Goal: Check status: Check status

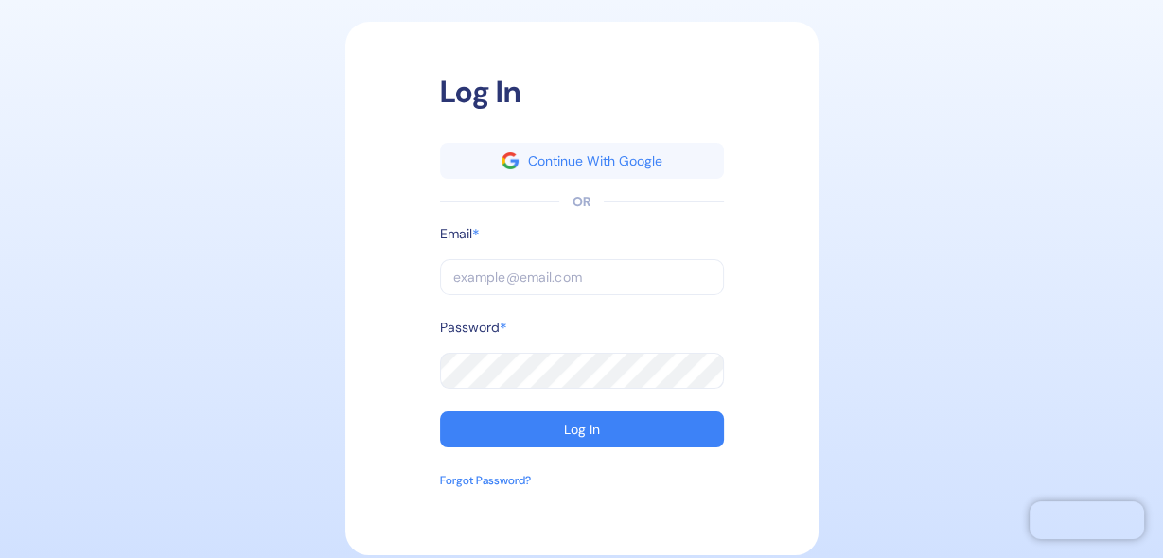
click at [491, 287] on input "text" at bounding box center [582, 277] width 284 height 36
type input "[PERSON_NAME][EMAIL_ADDRESS][DOMAIN_NAME]"
drag, startPoint x: 247, startPoint y: 234, endPoint x: 257, endPoint y: 234, distance: 10.4
click at [247, 234] on div "Log In Continue With Google OR Email * [PERSON_NAME][EMAIL_ADDRESS][DOMAIN_NAME…" at bounding box center [581, 278] width 1144 height 539
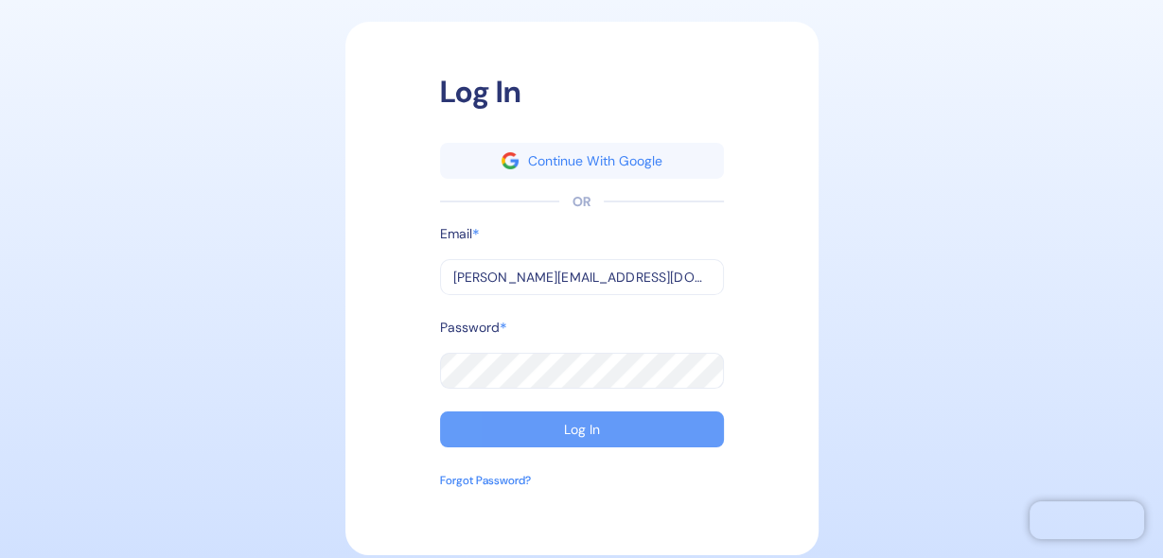
click at [604, 427] on button "Log In" at bounding box center [582, 430] width 284 height 36
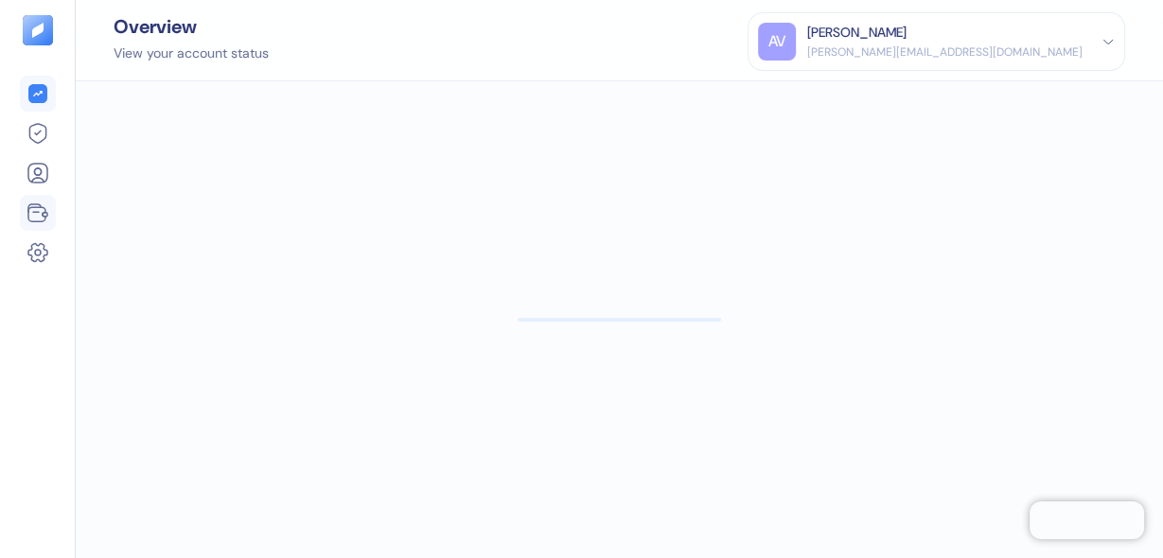
click at [42, 216] on icon at bounding box center [44, 215] width 5 height 4
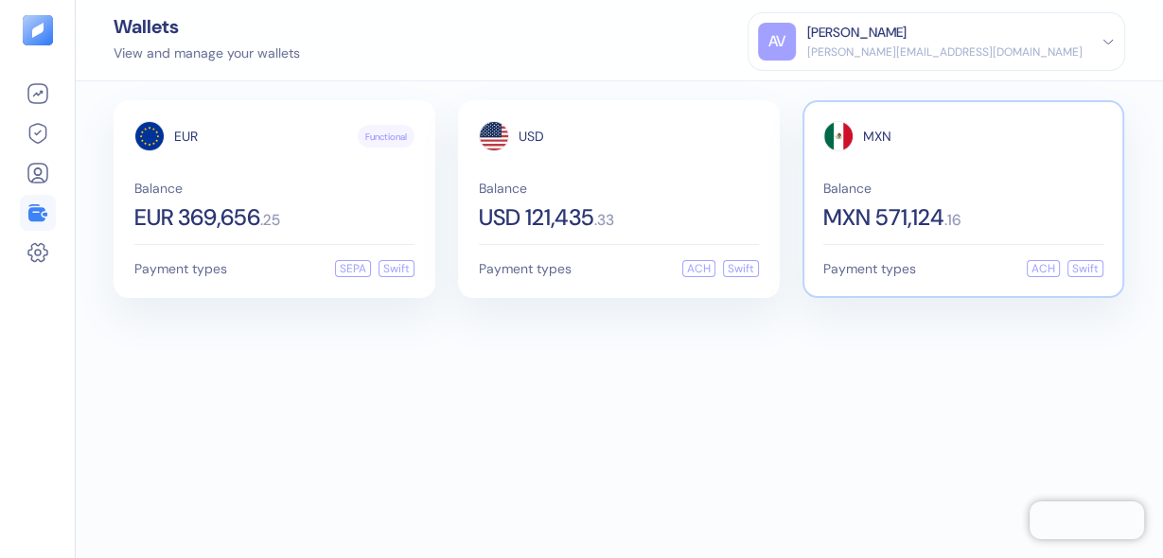
click at [838, 220] on span "MXN 571,124" at bounding box center [883, 217] width 121 height 23
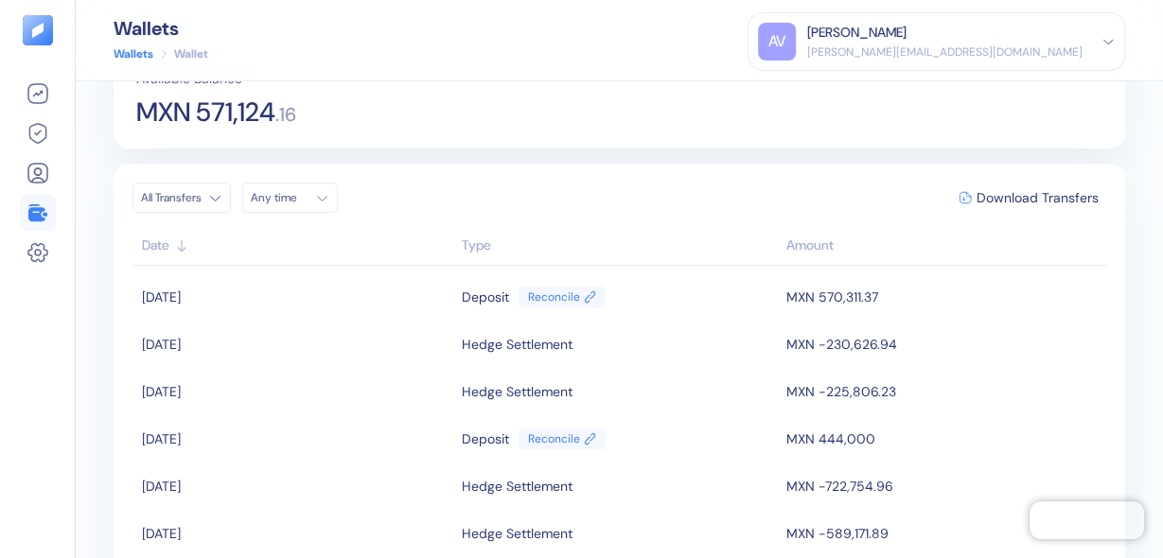
scroll to position [151, 0]
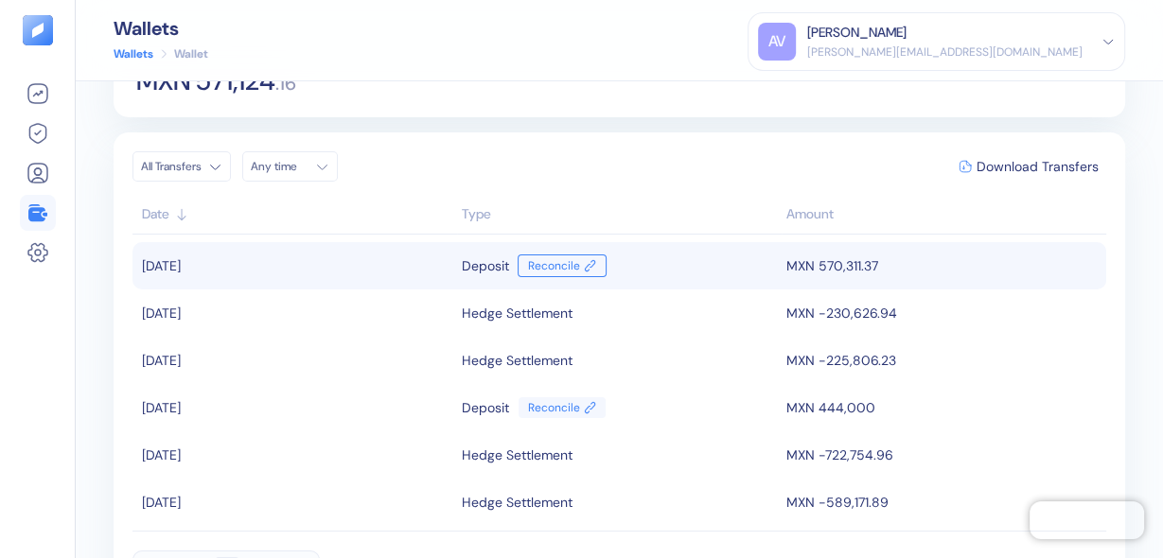
click at [584, 263] on icon at bounding box center [590, 265] width 12 height 13
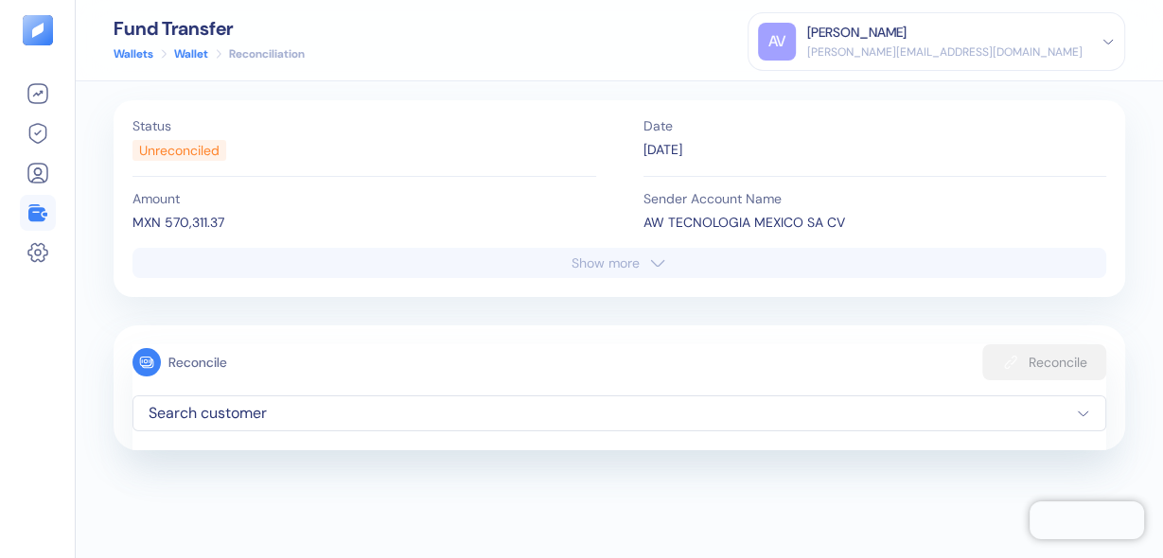
click at [590, 256] on div "Show more" at bounding box center [606, 262] width 68 height 13
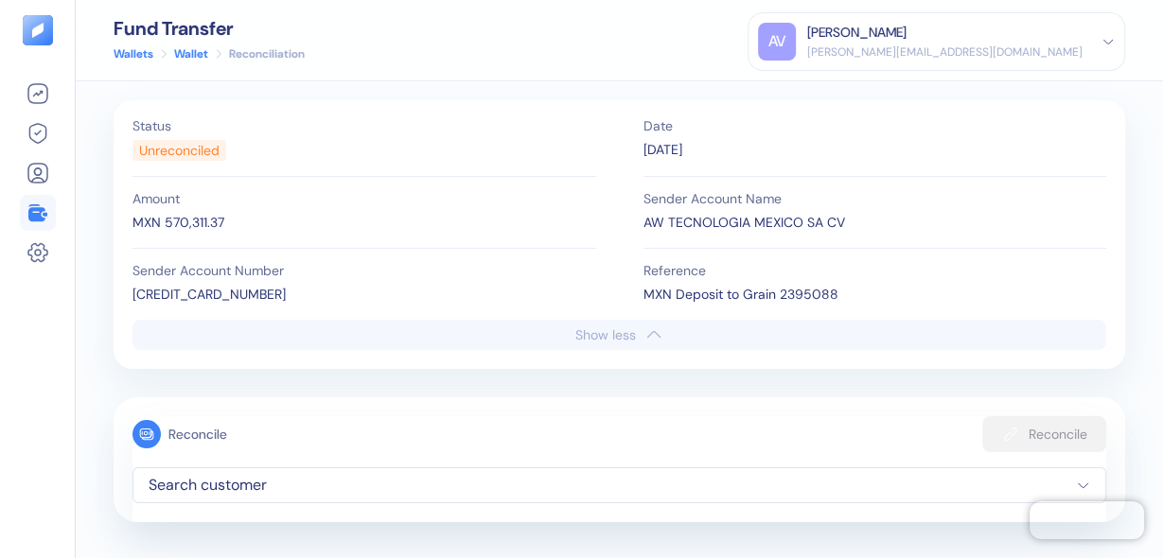
click at [177, 477] on span "Search customer" at bounding box center [620, 485] width 942 height 23
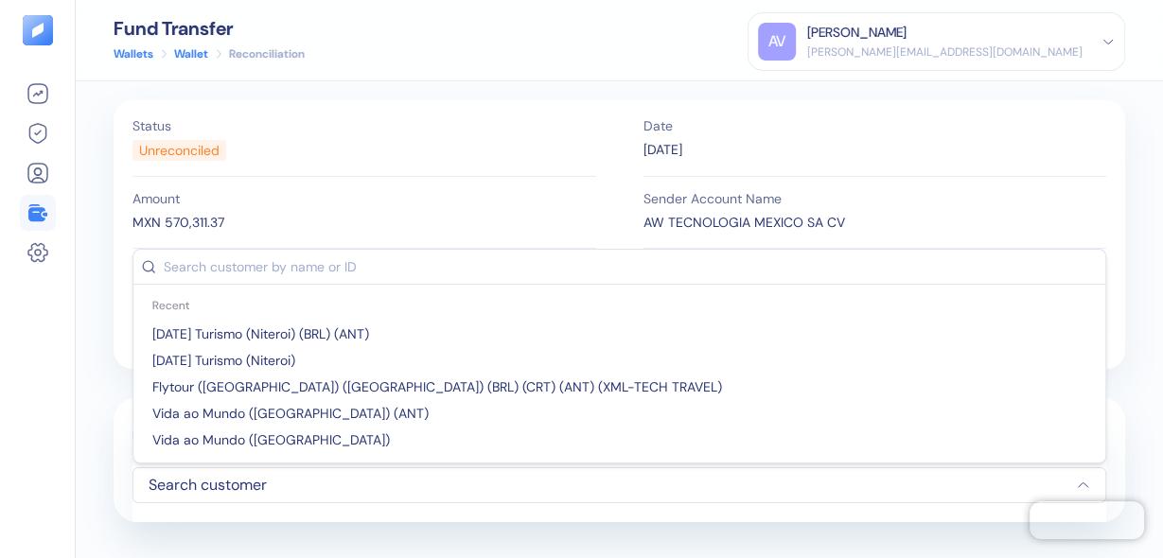
click at [180, 475] on span "Search customer" at bounding box center [620, 485] width 942 height 23
click at [846, 182] on div "Sender Account Name AW TECNOLOGIA [GEOGRAPHIC_DATA] SA CV" at bounding box center [875, 213] width 464 height 72
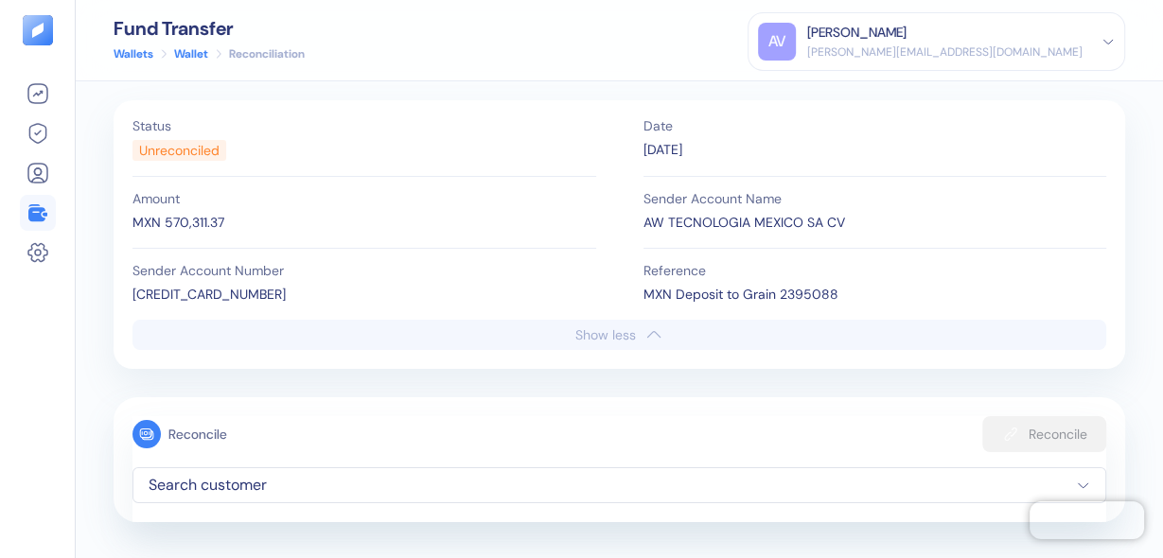
click at [803, 296] on div "MXN Deposit to Grain 2395088" at bounding box center [875, 295] width 464 height 20
click at [802, 296] on div "MXN Deposit to Grain 2395088" at bounding box center [875, 295] width 464 height 20
copy div "2395088"
click at [38, 214] on icon at bounding box center [36, 212] width 17 height 17
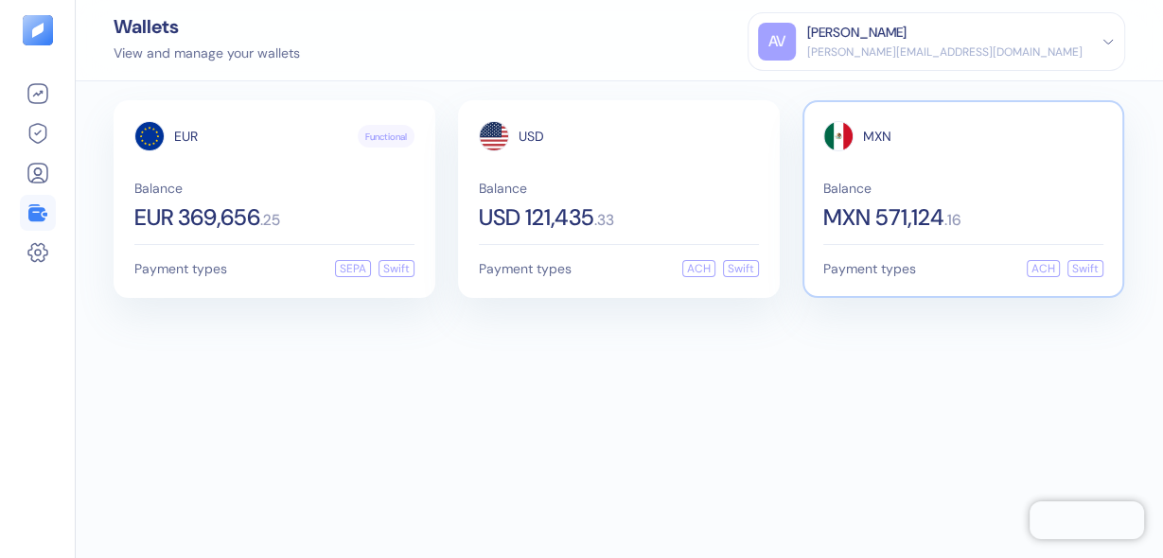
click at [896, 220] on span "MXN 571,124" at bounding box center [883, 217] width 121 height 23
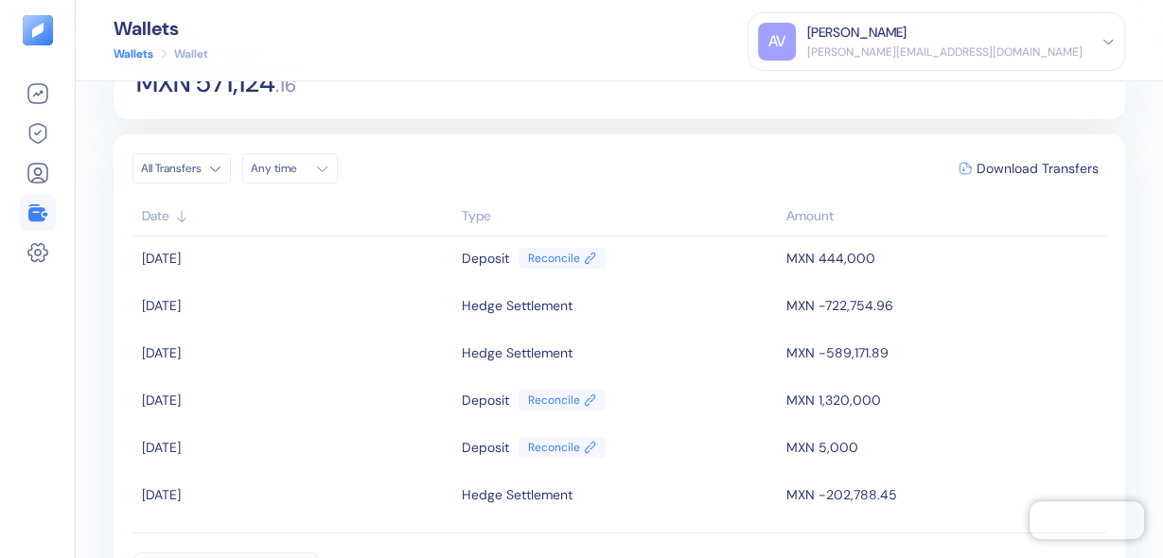
scroll to position [151, 0]
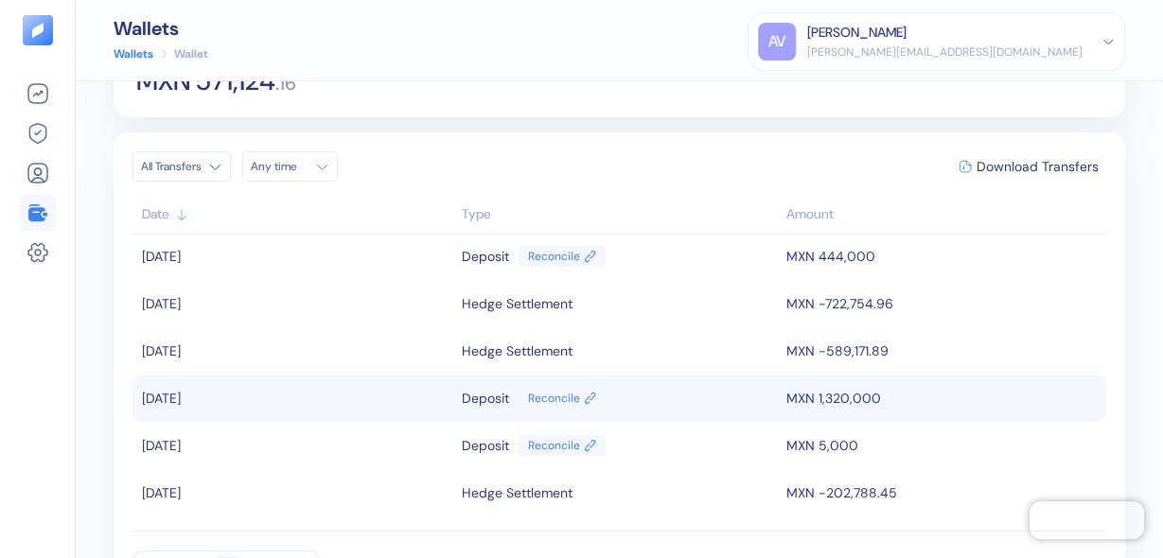
click at [818, 402] on td "MXN 1,320,000" at bounding box center [944, 398] width 325 height 47
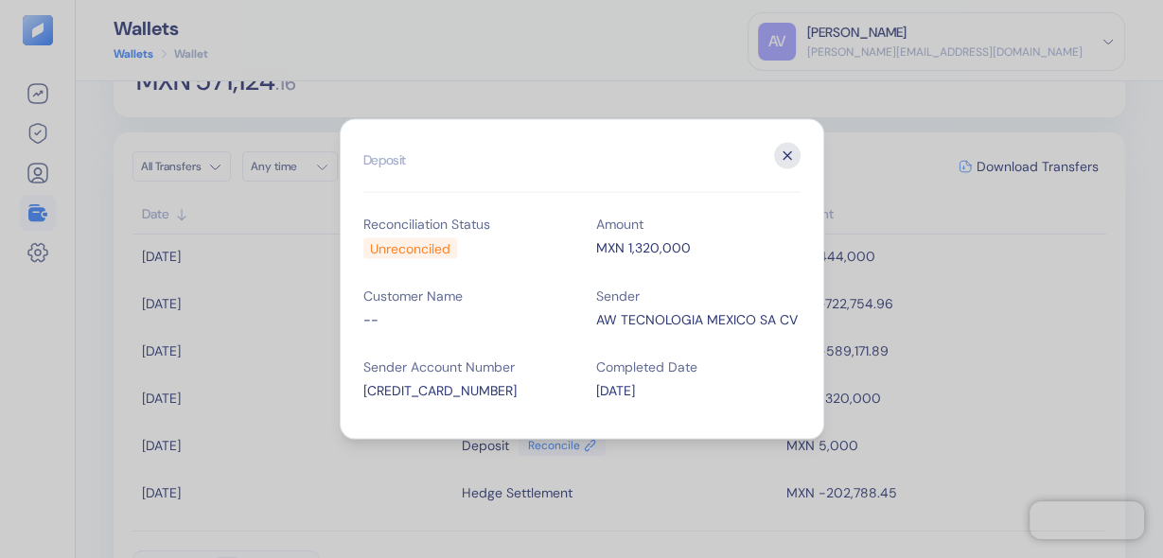
click at [794, 151] on icon "button" at bounding box center [787, 156] width 26 height 26
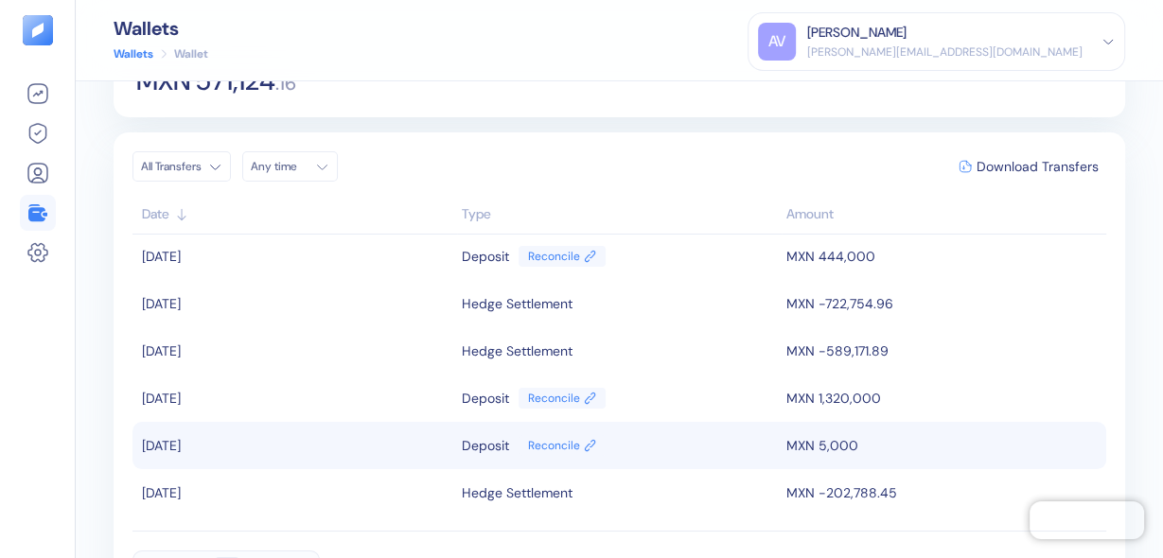
click at [841, 444] on td "MXN 5,000" at bounding box center [944, 445] width 325 height 47
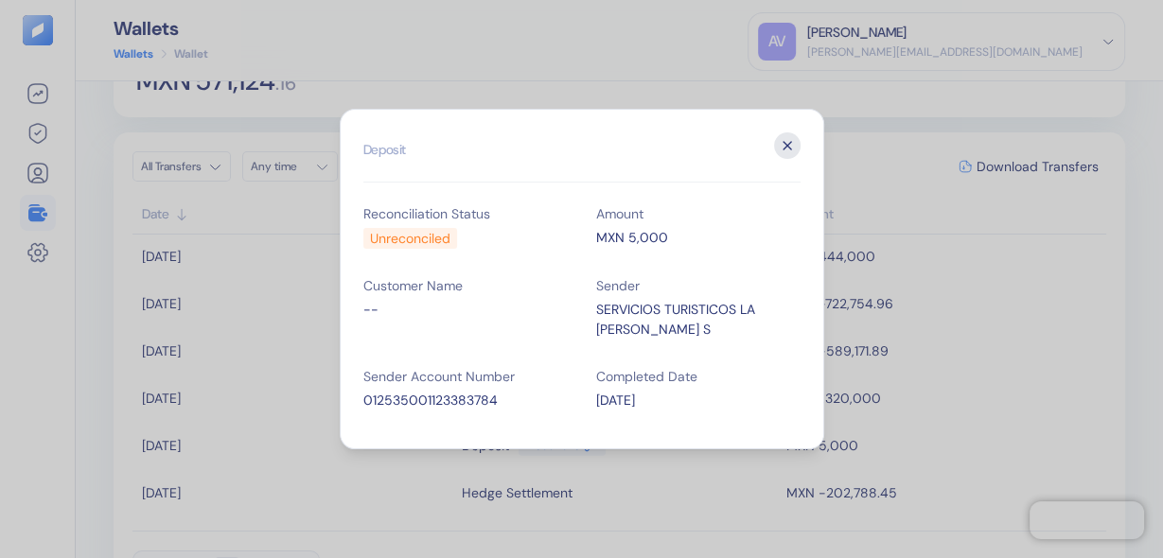
click at [780, 138] on icon "button" at bounding box center [787, 145] width 26 height 26
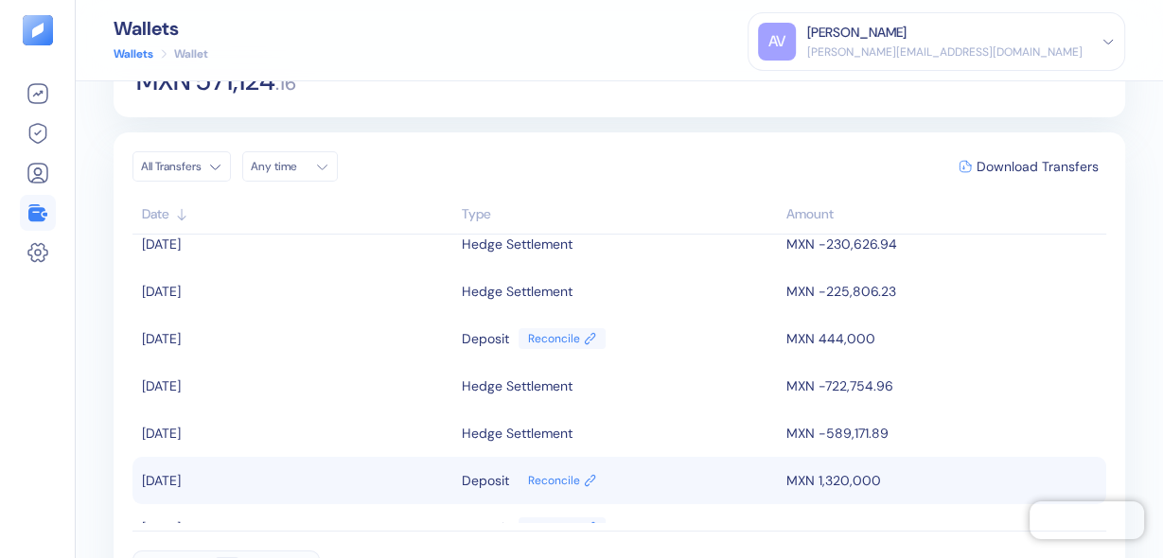
scroll to position [0, 0]
